Goal: Information Seeking & Learning: Find specific fact

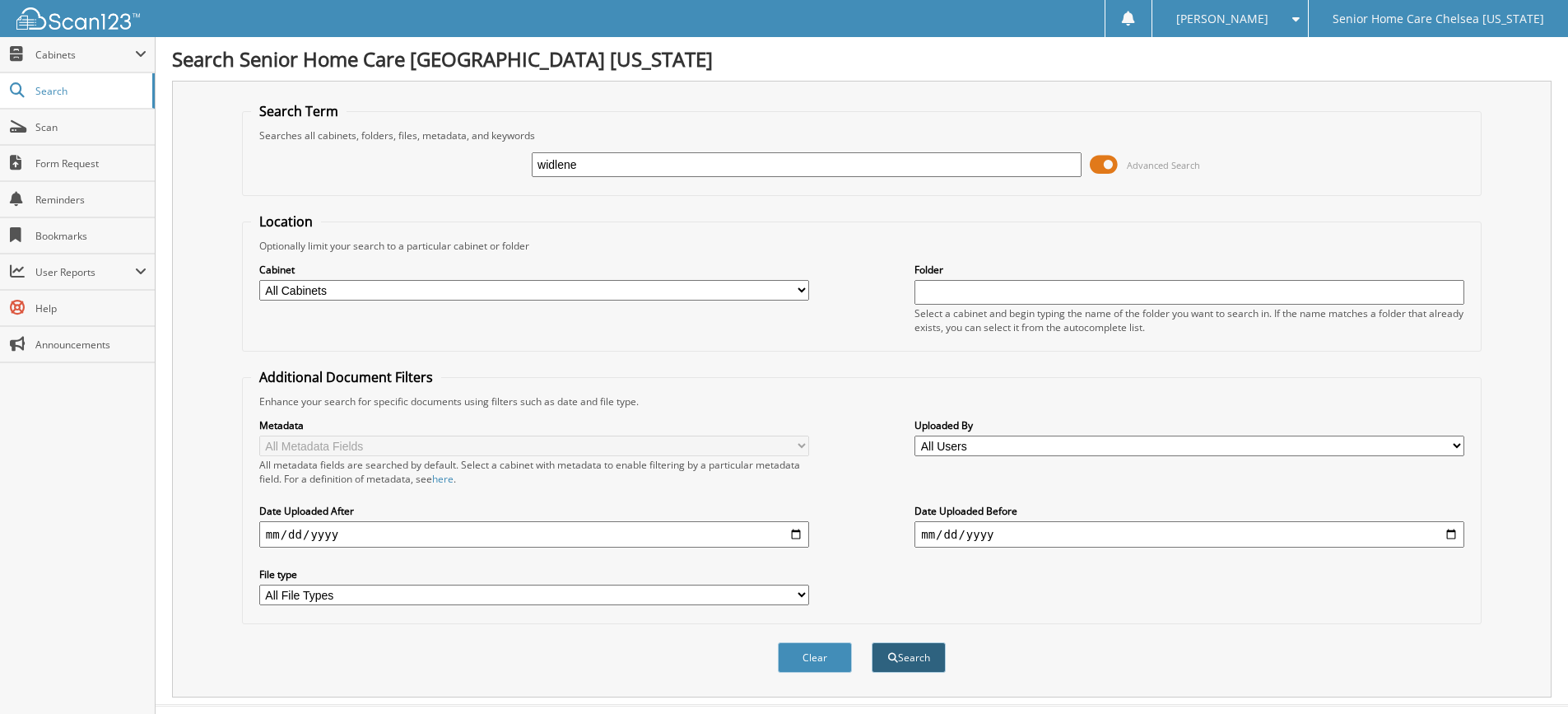
type input "widlene"
click at [904, 655] on button "Search" at bounding box center [908, 657] width 74 height 31
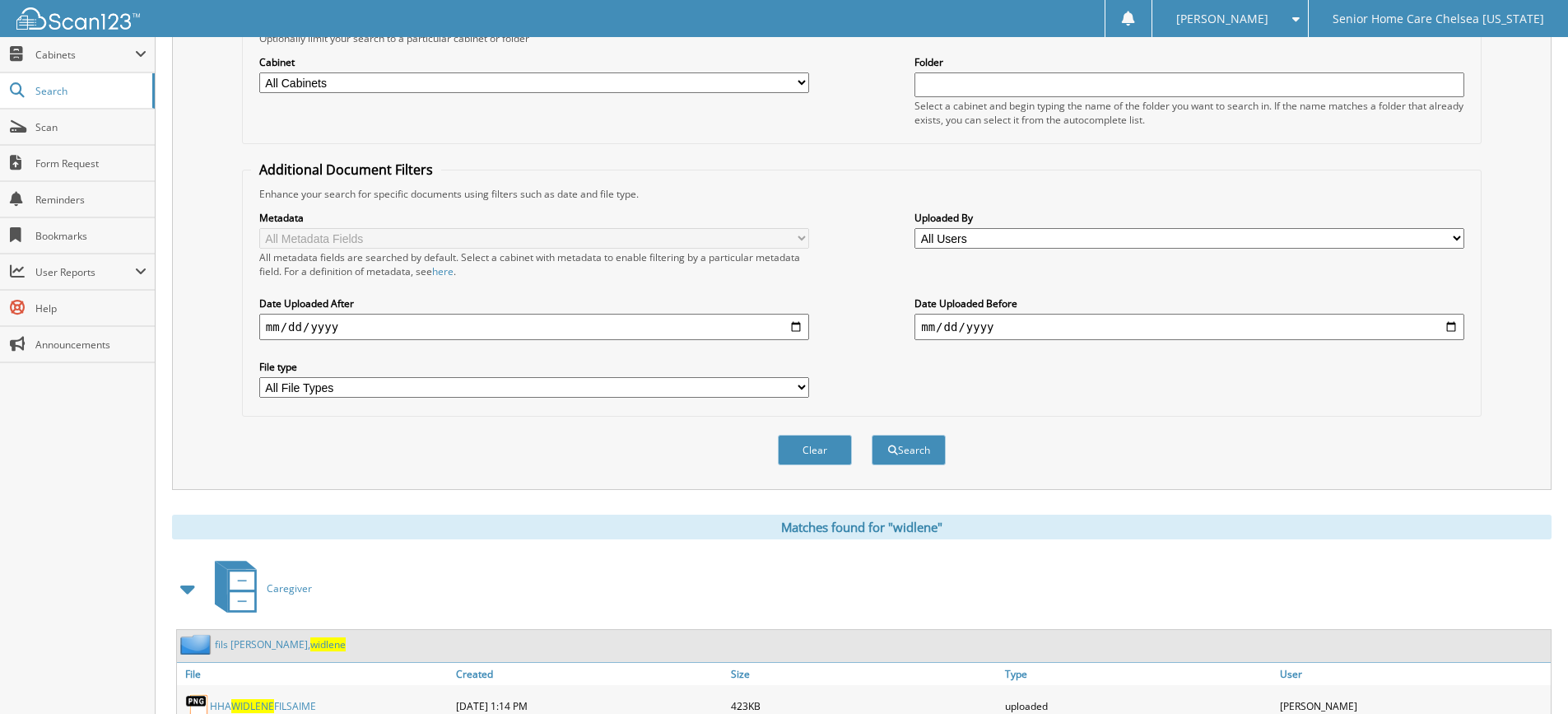
scroll to position [271, 0]
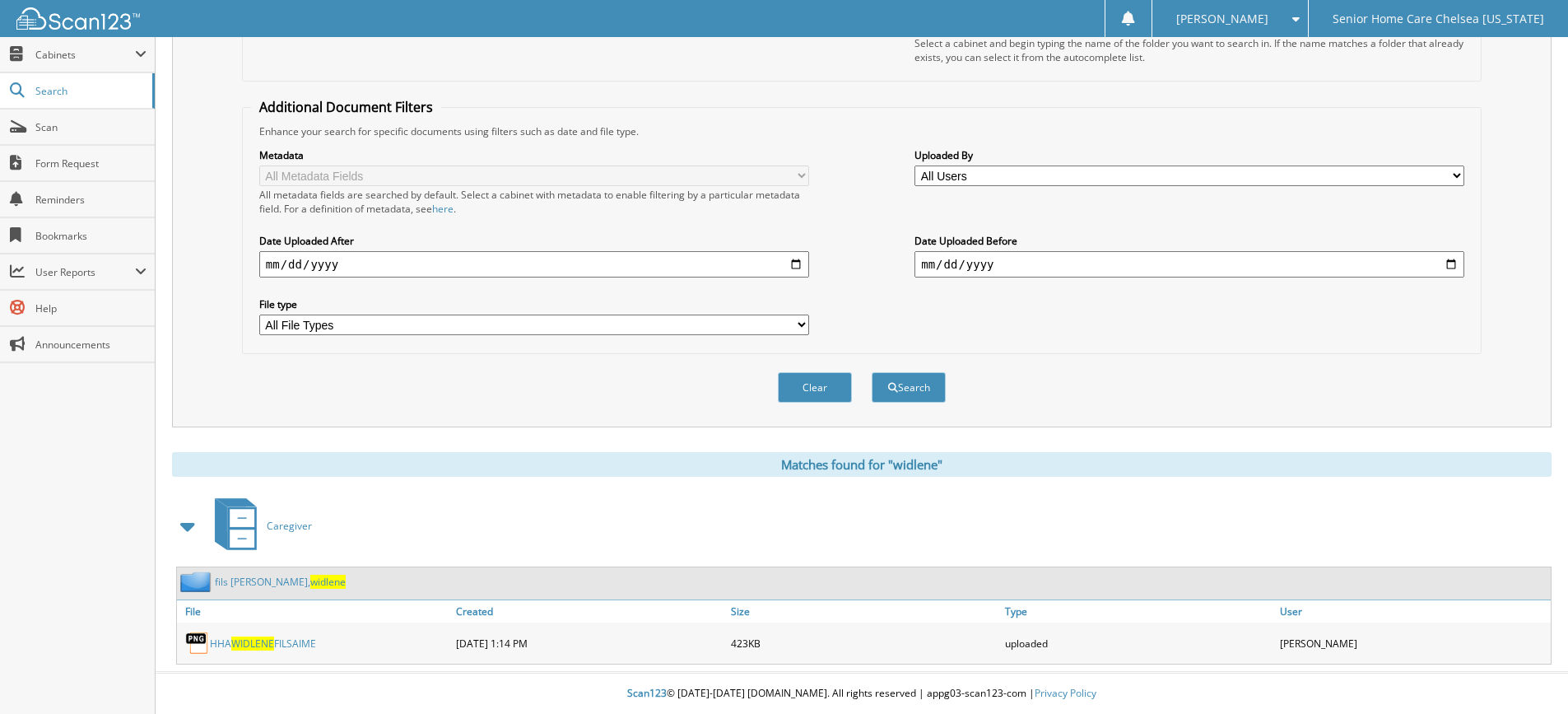
click at [257, 577] on link "fils aime, widlene" at bounding box center [279, 582] width 130 height 14
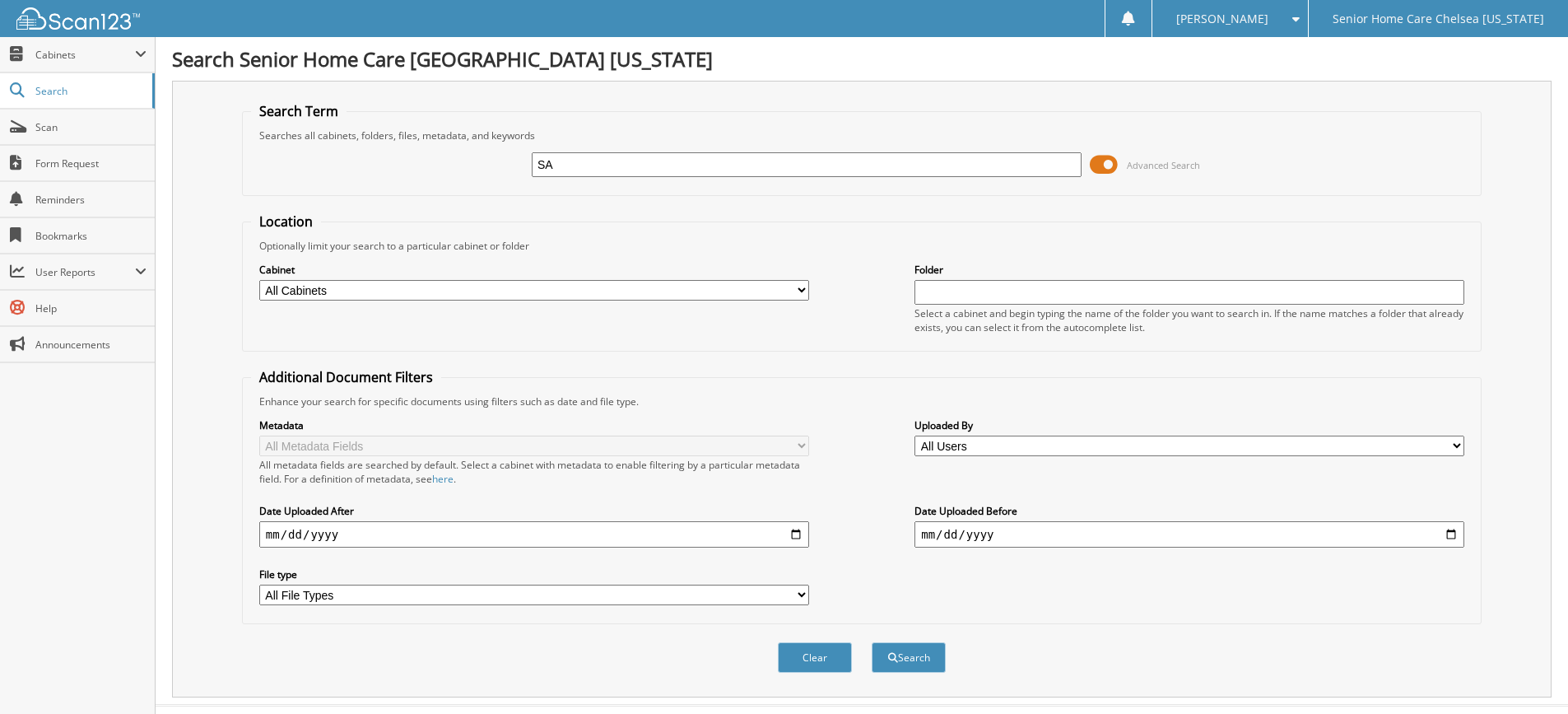
type input "S"
type input "[PERSON_NAME]"
click at [871, 642] on button "Search" at bounding box center [908, 657] width 74 height 31
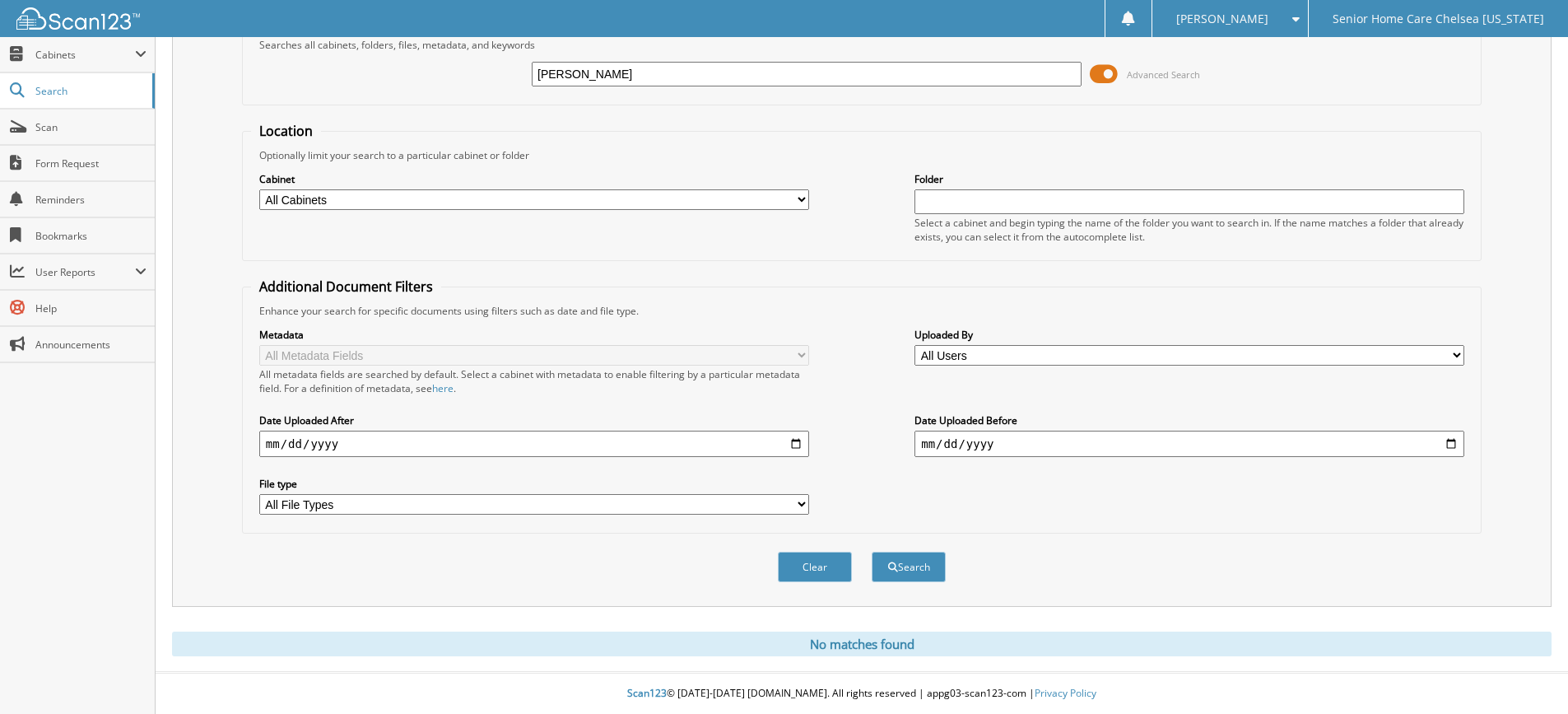
scroll to position [92, 0]
click at [593, 69] on input "[PERSON_NAME]" at bounding box center [806, 74] width 550 height 25
type input "s"
type input "[PERSON_NAME]"
click at [871, 552] on button "Search" at bounding box center [908, 567] width 74 height 31
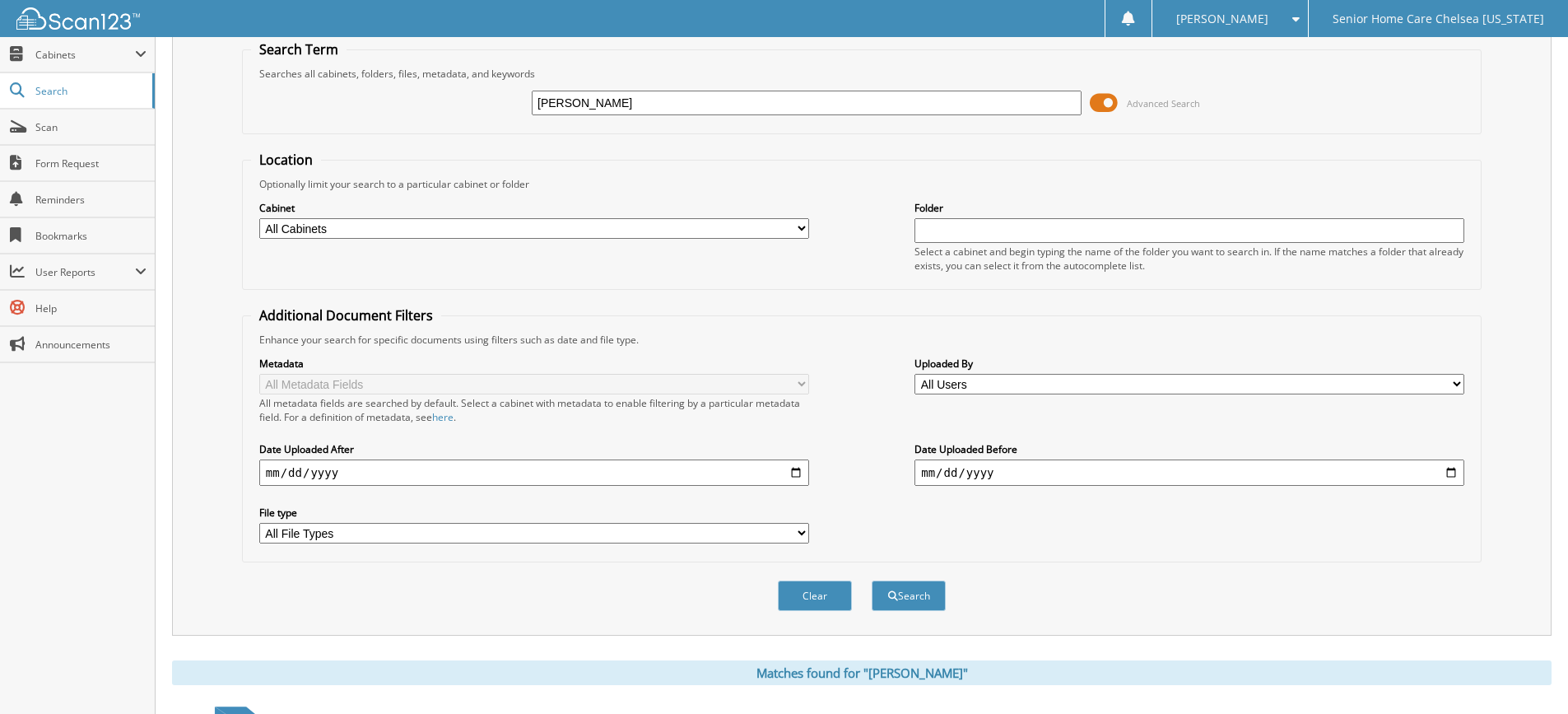
scroll to position [291, 0]
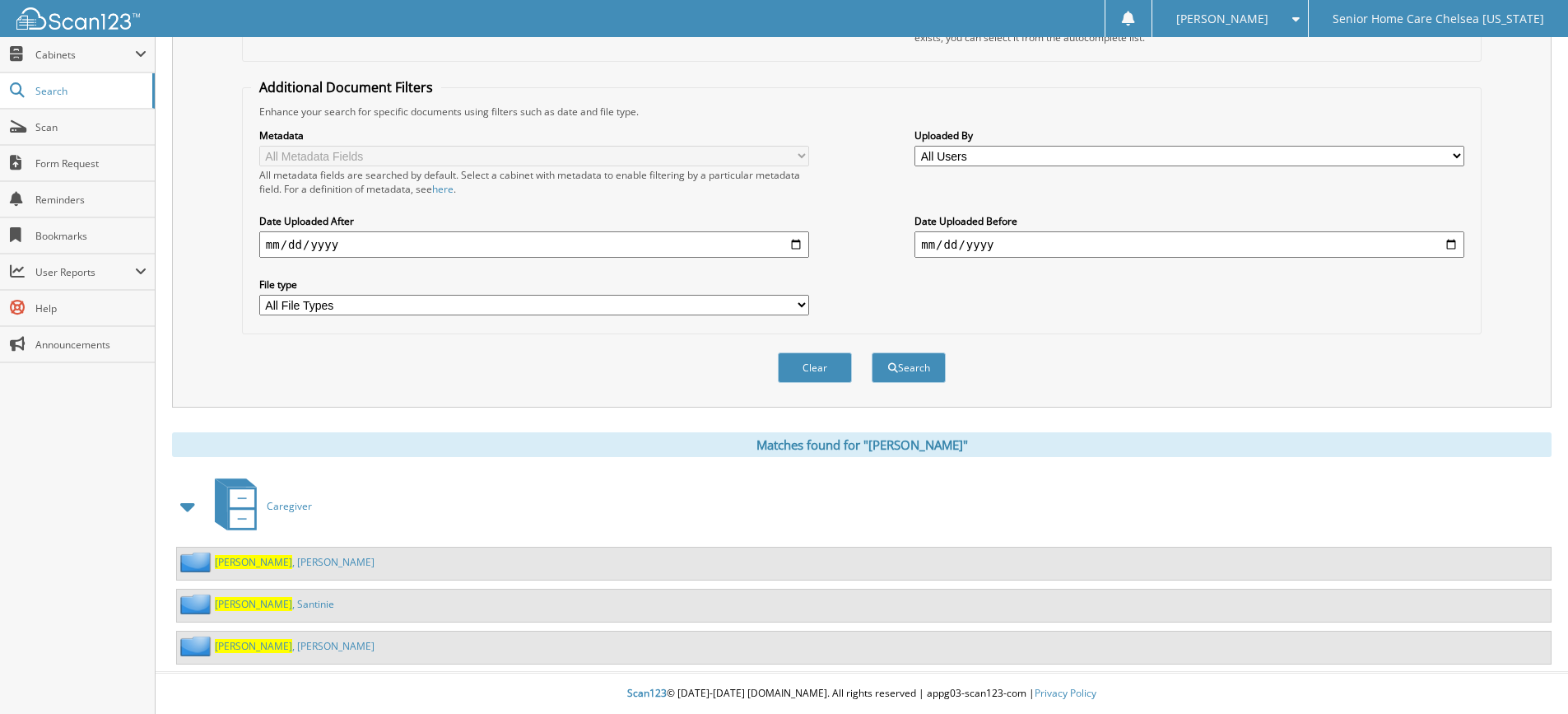
click at [266, 603] on link "[PERSON_NAME] , Santinie" at bounding box center [274, 604] width 120 height 14
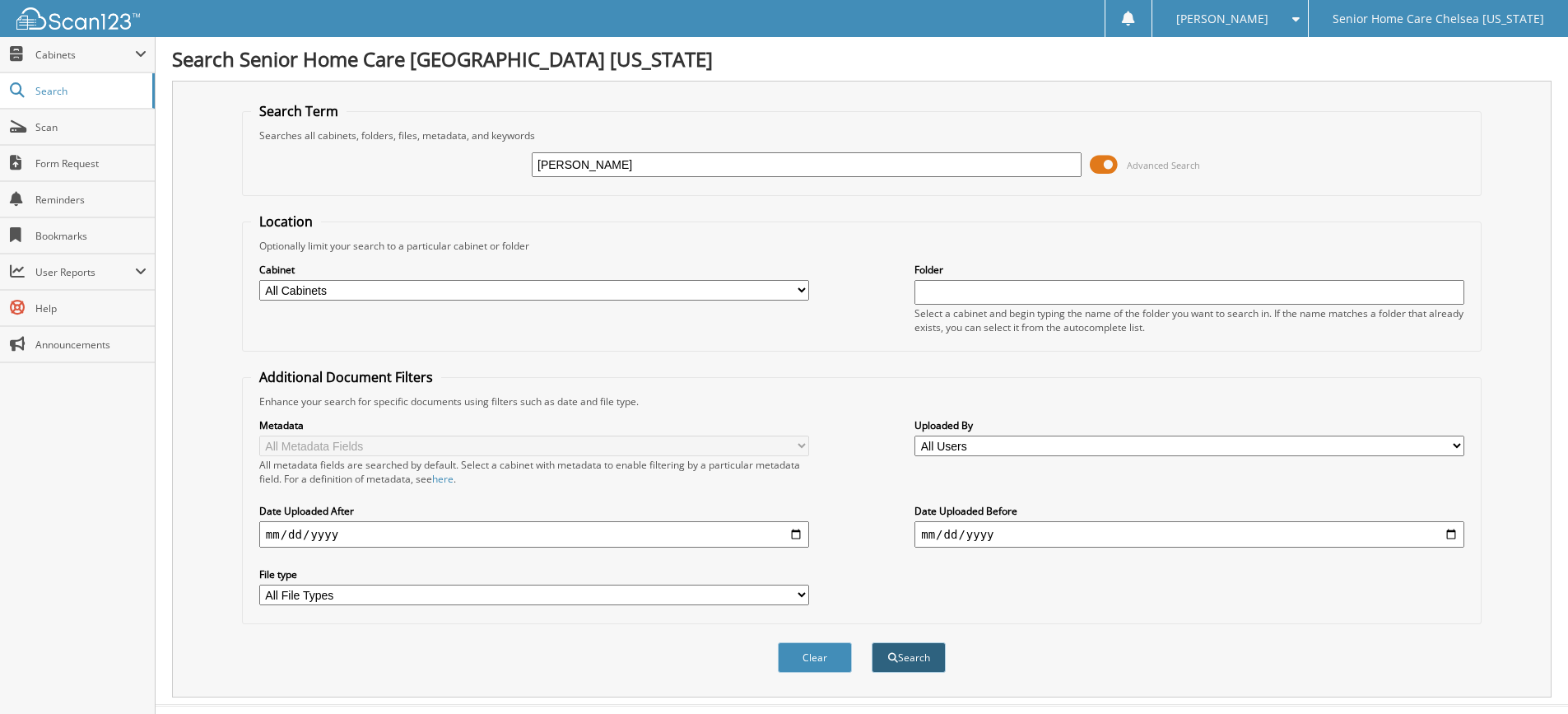
type input "marie"
click at [884, 647] on button "Search" at bounding box center [908, 657] width 74 height 31
click at [626, 169] on input "[PERSON_NAME]" at bounding box center [806, 165] width 550 height 25
type input "m"
type input "louifaite"
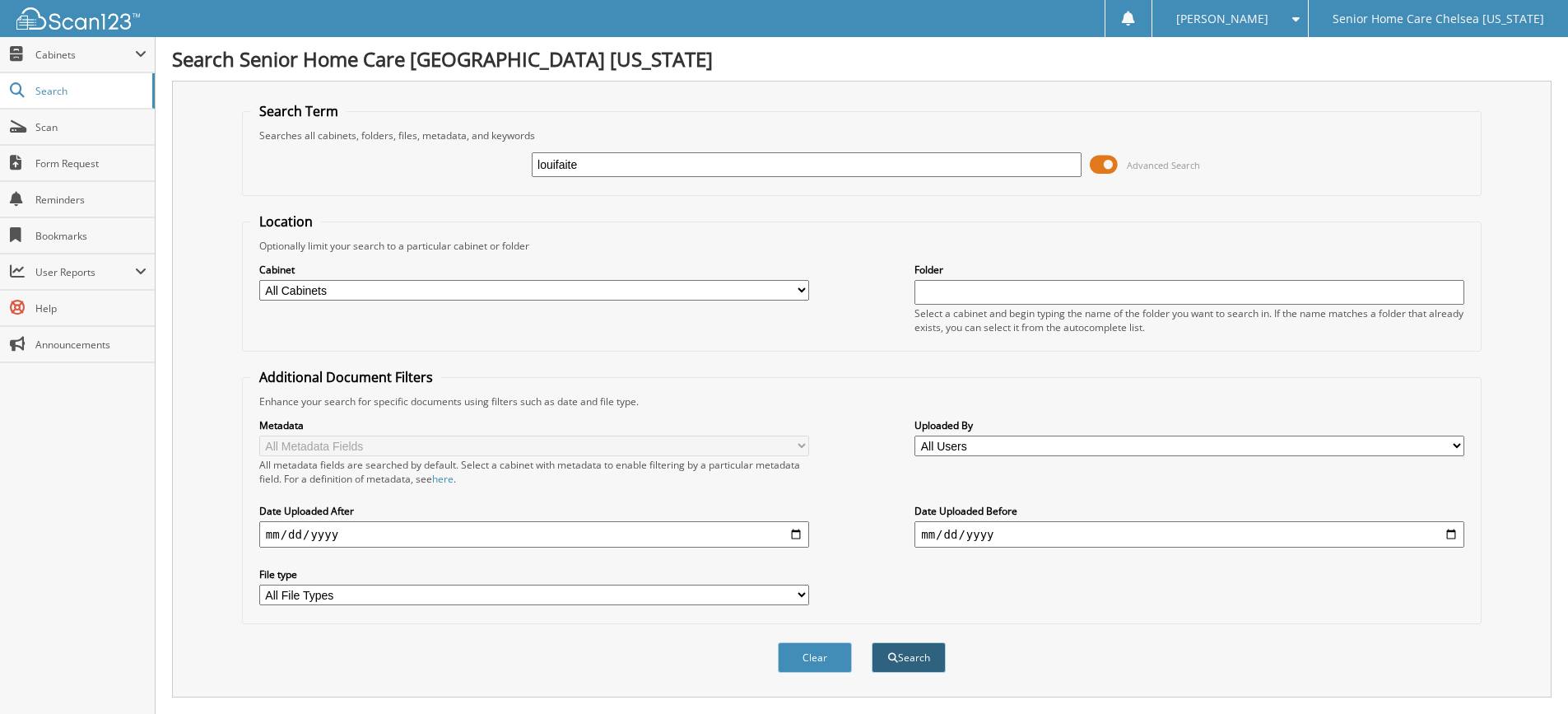
click at [908, 661] on button "Search" at bounding box center [908, 657] width 74 height 31
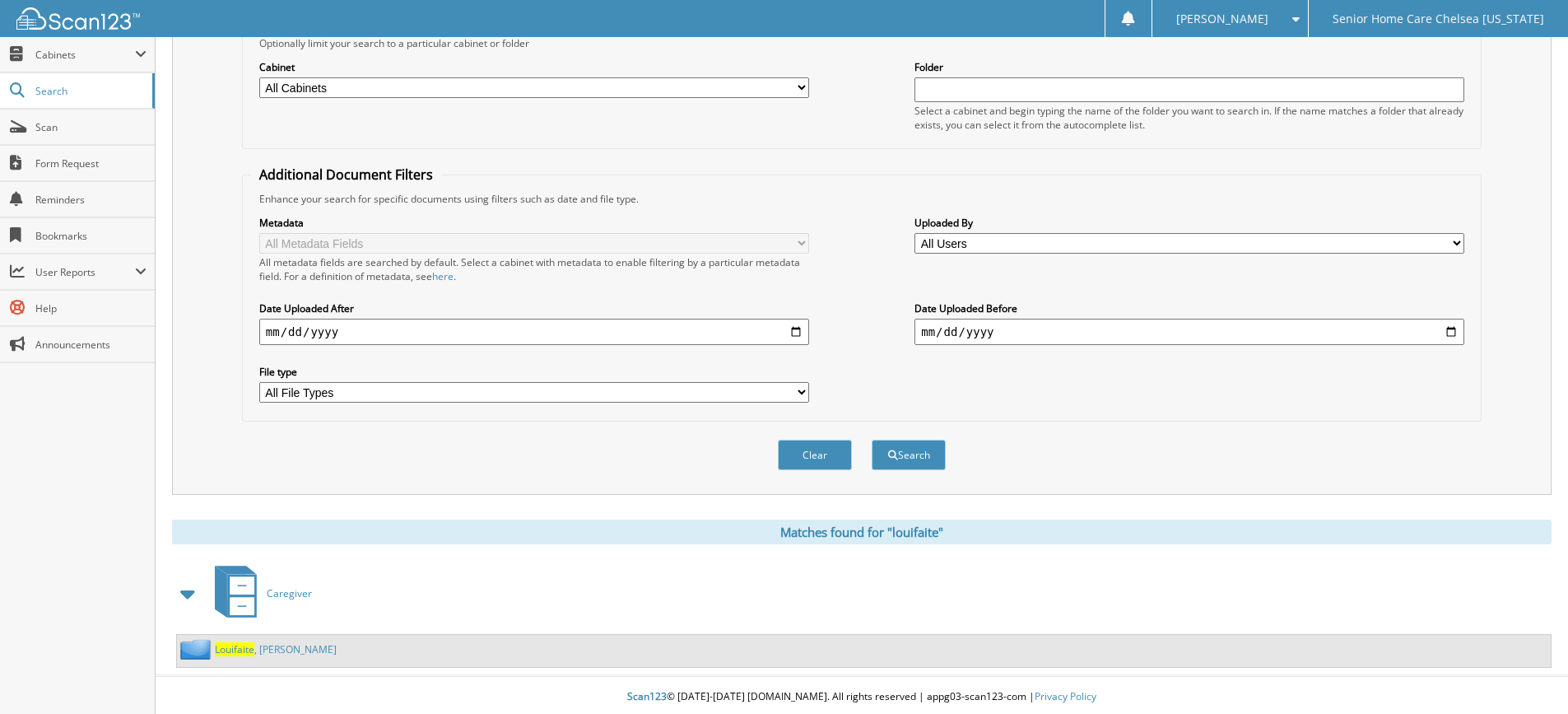
scroll to position [207, 0]
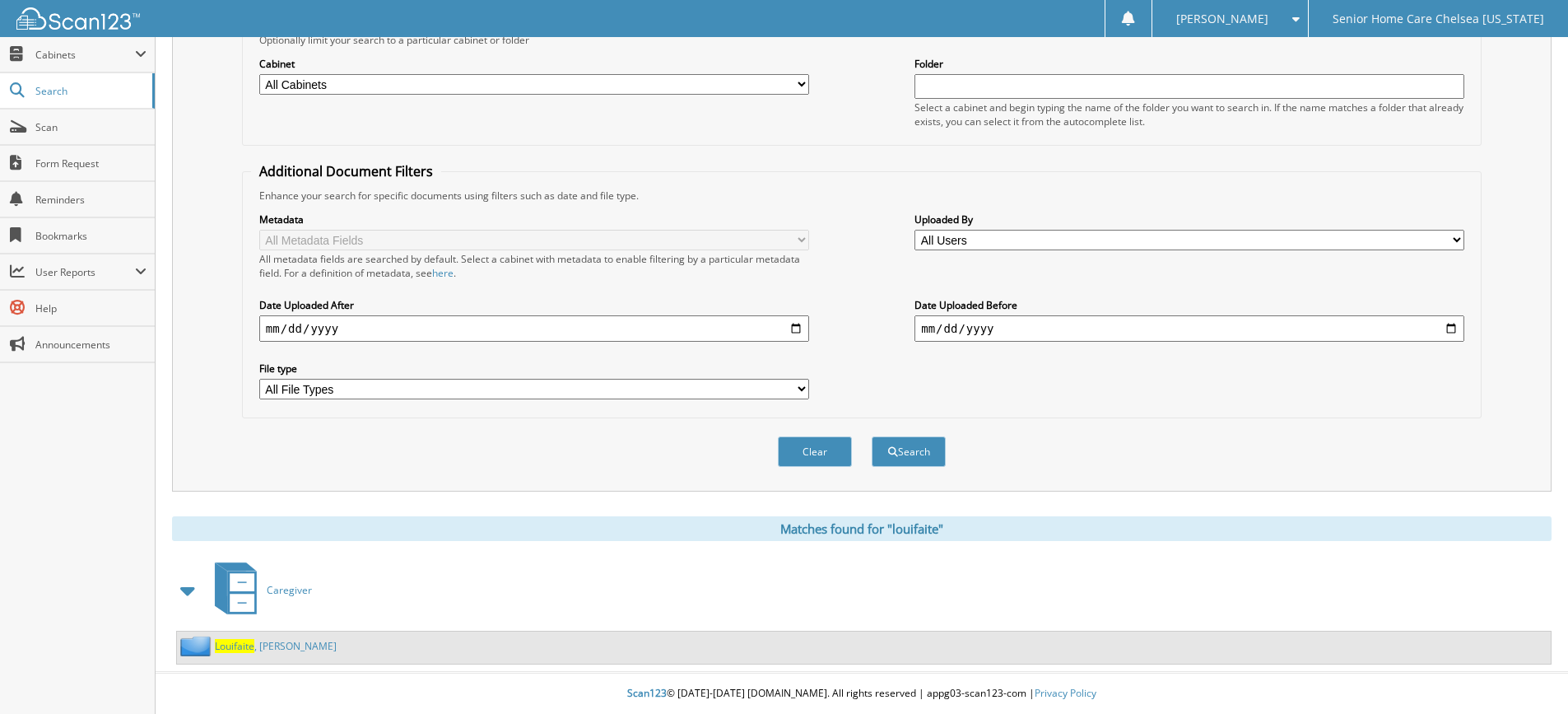
click at [245, 638] on div "Louifaite , Marie" at bounding box center [256, 645] width 159 height 20
click at [248, 643] on span "Louifaite" at bounding box center [234, 645] width 40 height 14
